Goal: Complete application form

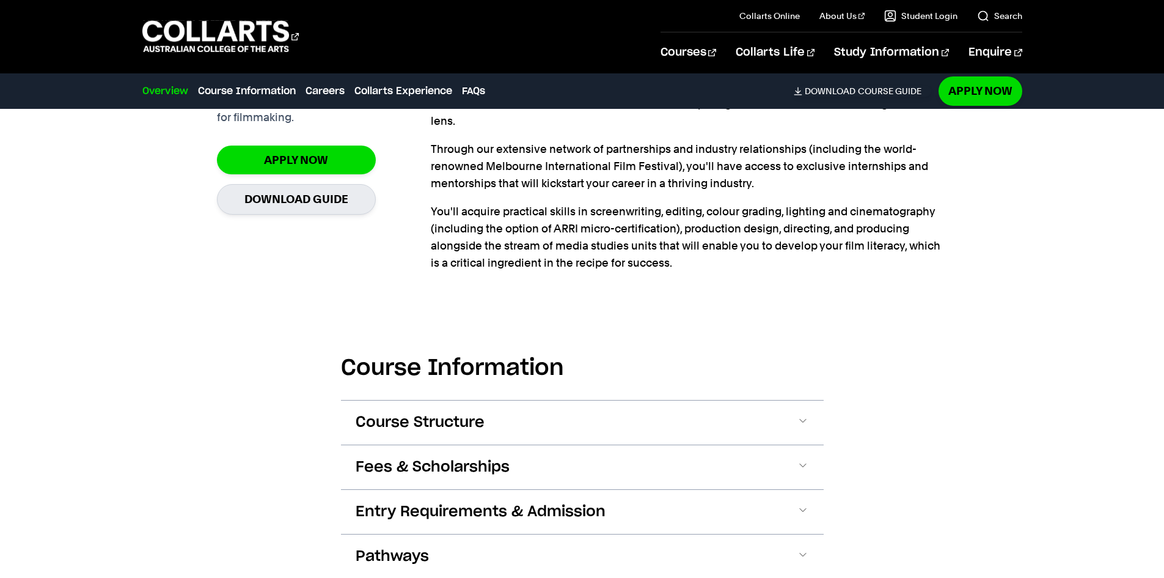
scroll to position [1100, 0]
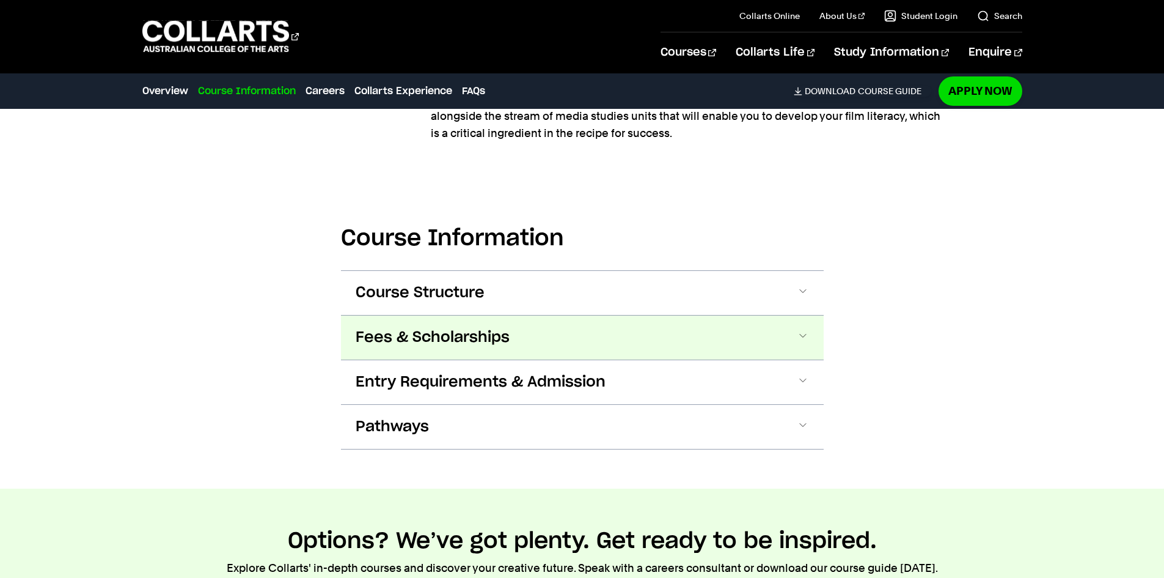
click at [716, 328] on button "Fees & Scholarships" at bounding box center [582, 337] width 483 height 44
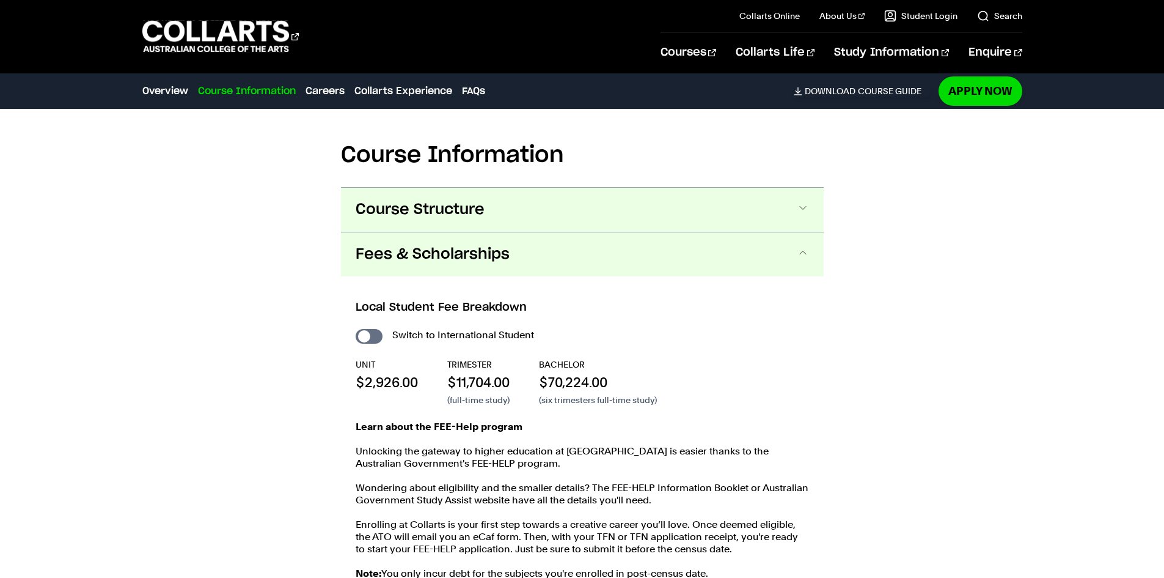
click at [704, 222] on button "Course Structure" at bounding box center [582, 210] width 483 height 44
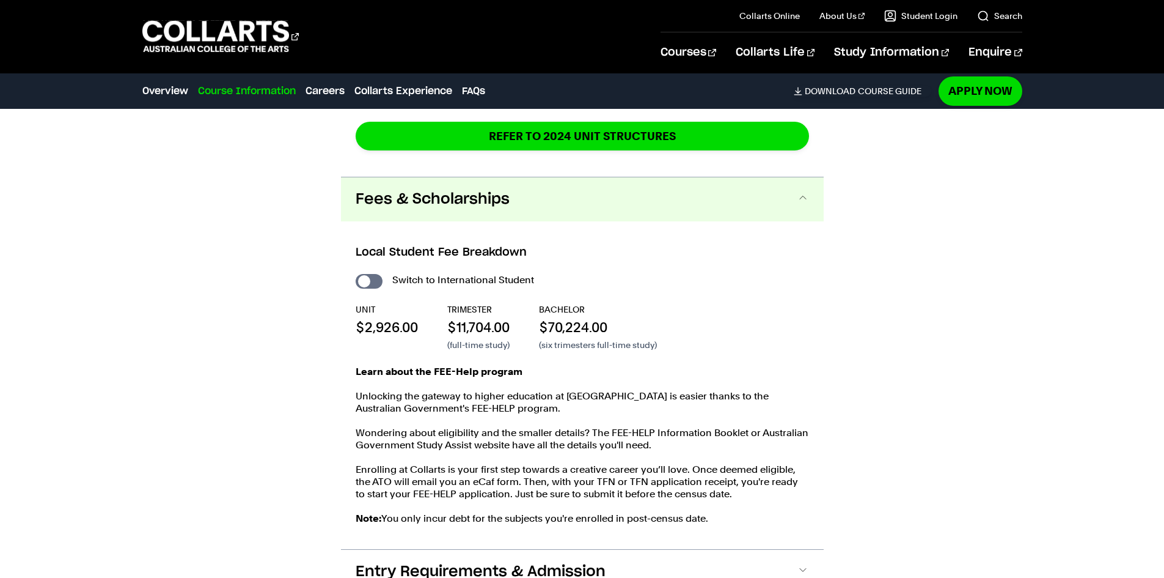
scroll to position [2178, 0]
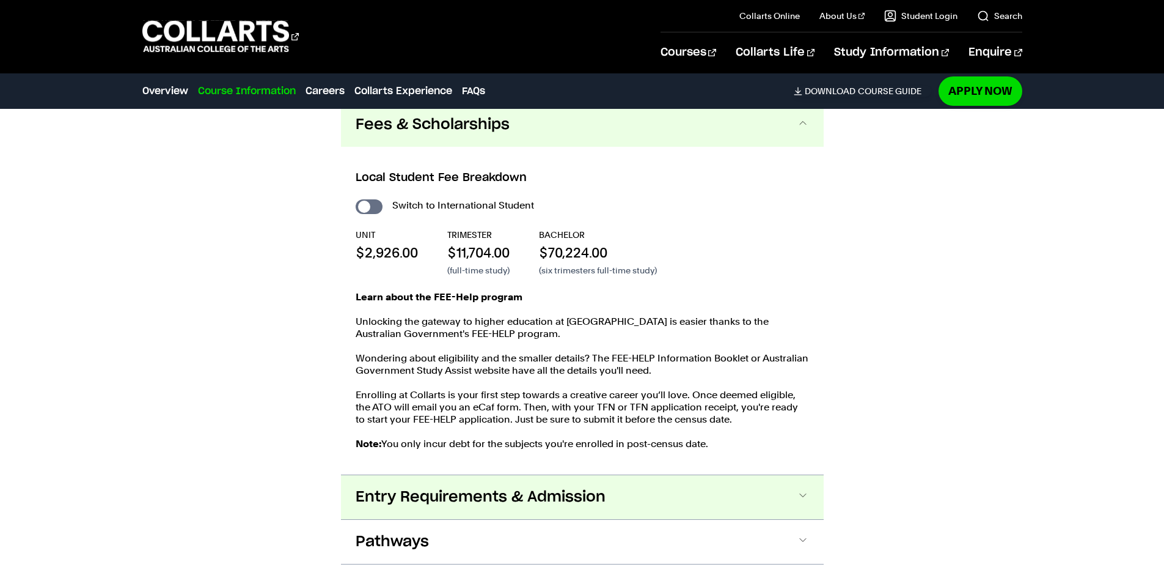
click at [696, 490] on button "Entry Requirements & Admission" at bounding box center [582, 497] width 483 height 44
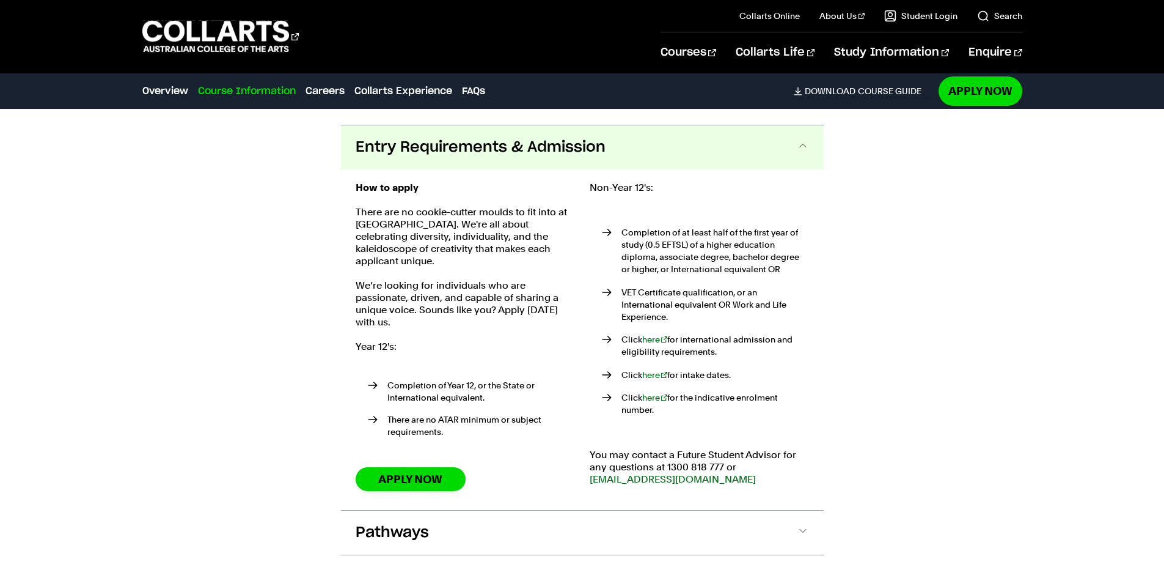
scroll to position [2528, 0]
click at [438, 466] on link "Apply Now" at bounding box center [411, 478] width 110 height 24
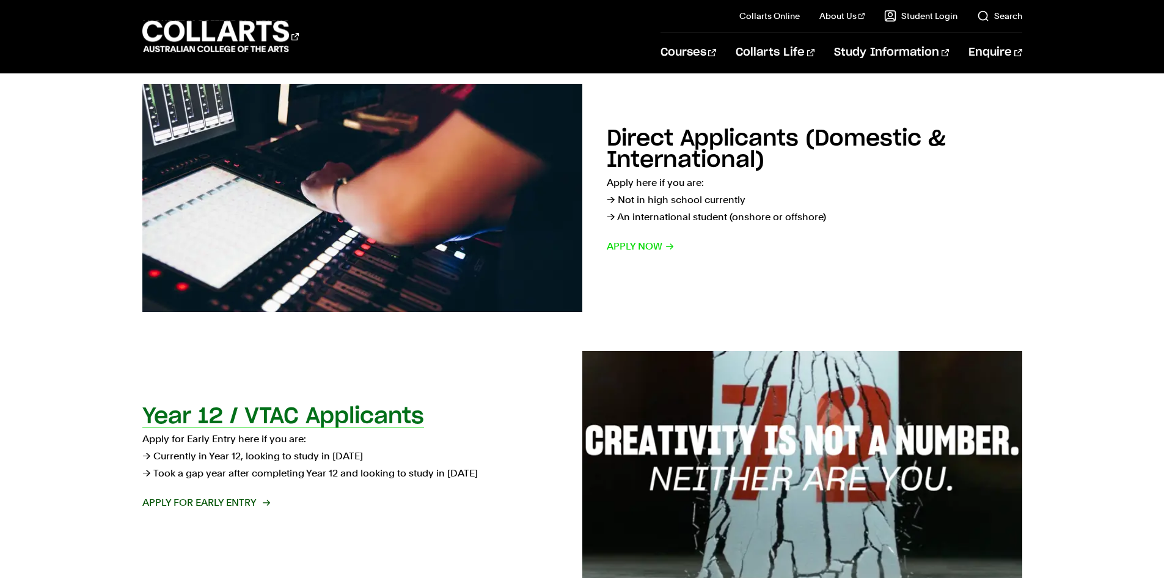
scroll to position [122, 0]
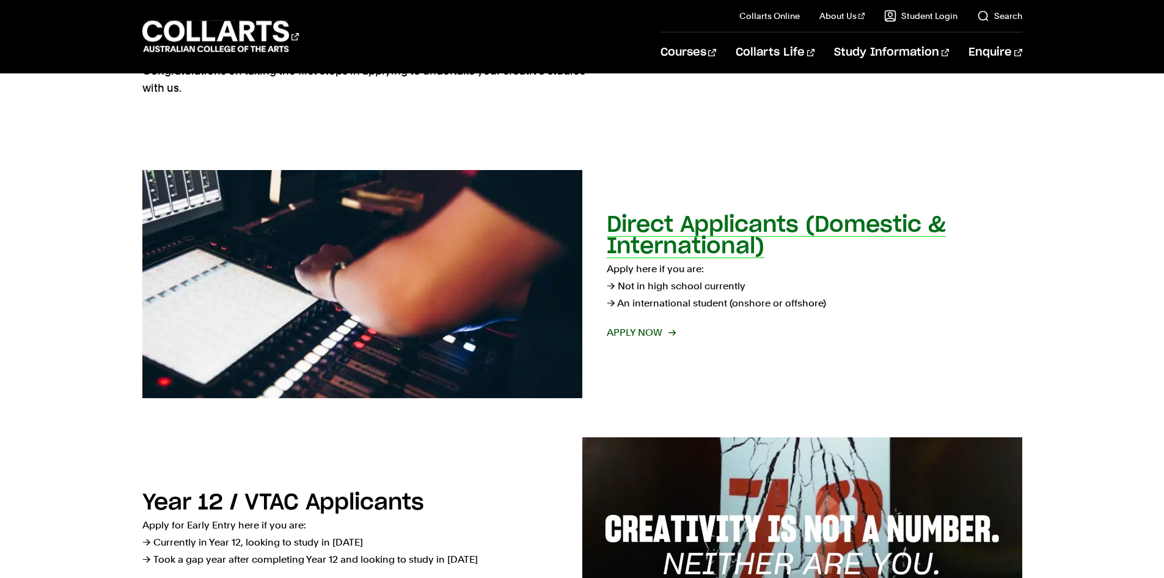
click at [827, 237] on h2 "Direct Applicants (Domestic & International)" at bounding box center [776, 235] width 339 height 43
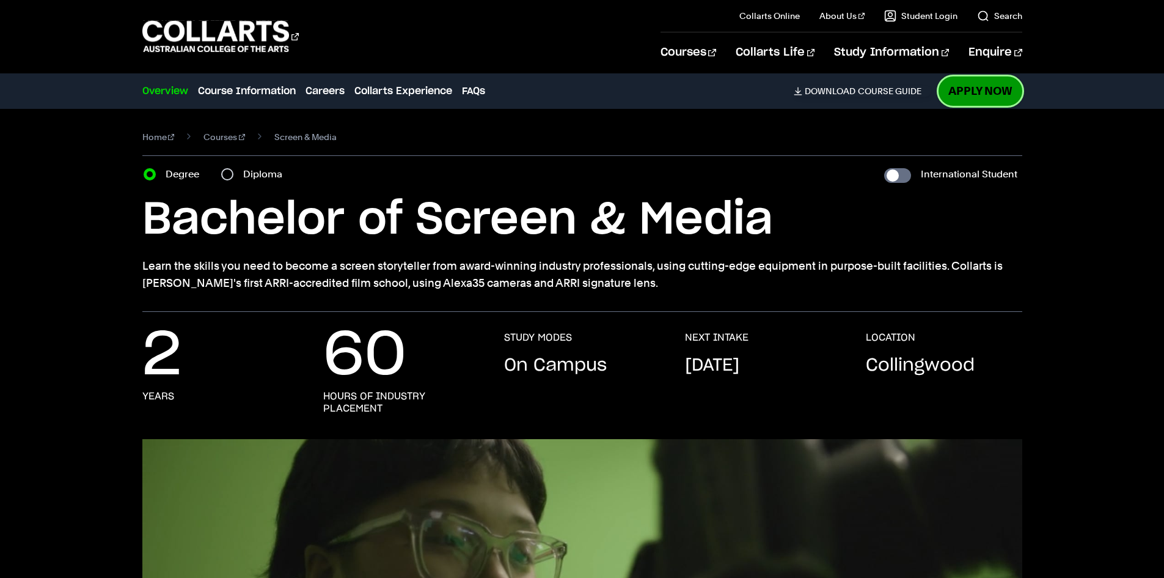
click at [977, 94] on link "Apply Now" at bounding box center [981, 90] width 84 height 29
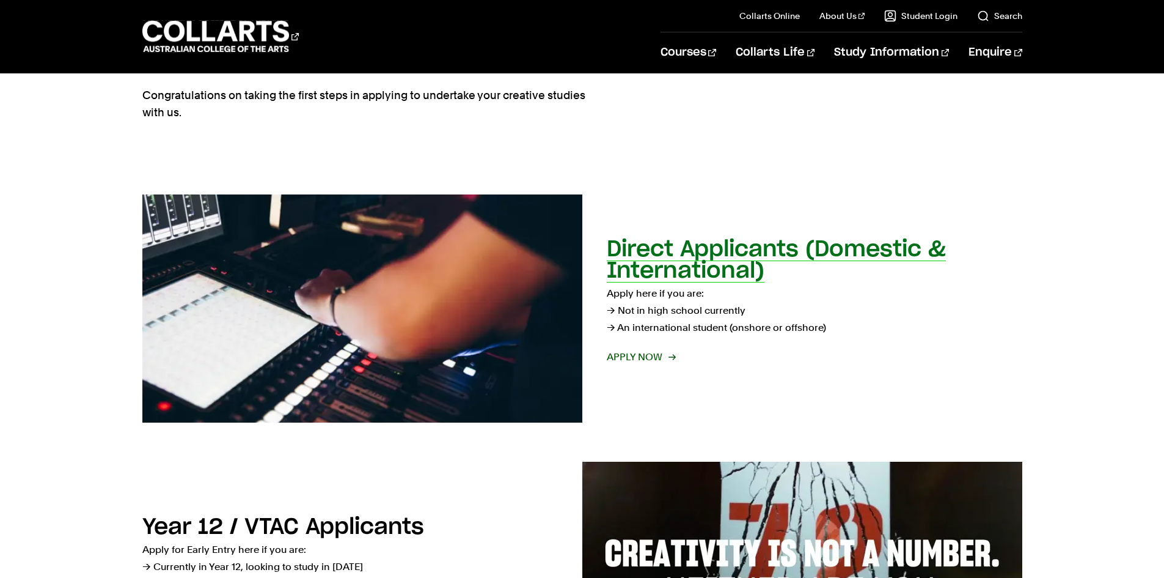
scroll to position [61, 0]
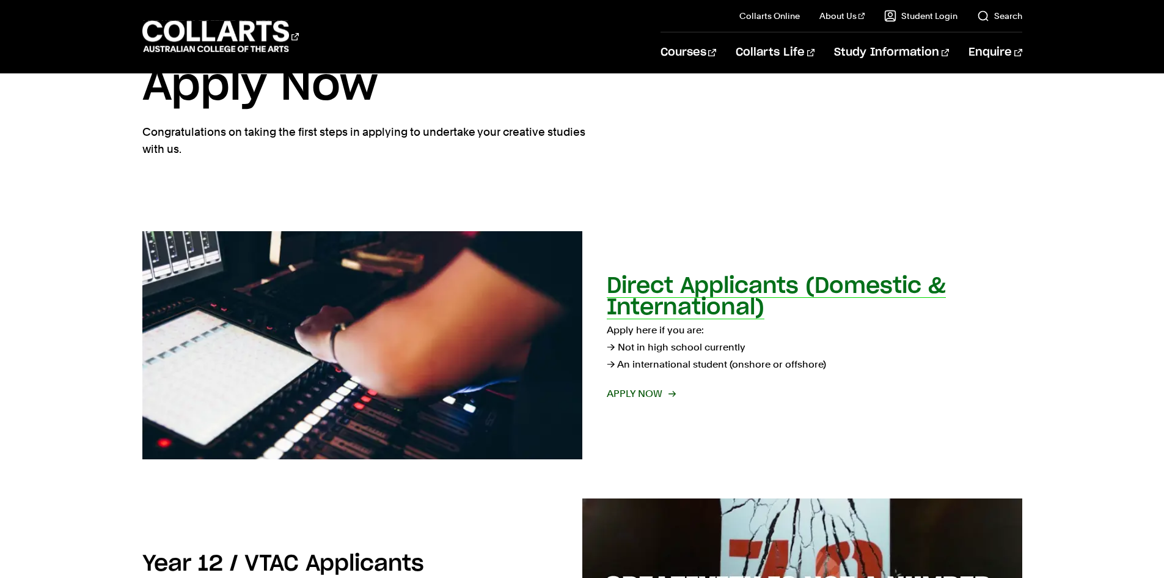
click at [680, 306] on h2 "Direct Applicants (Domestic & International)" at bounding box center [776, 296] width 339 height 43
